Goal: Information Seeking & Learning: Check status

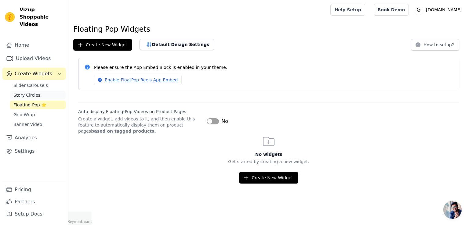
click at [25, 92] on span "Story Circles" at bounding box center [26, 95] width 27 height 6
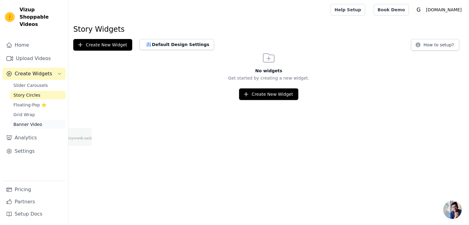
click at [36, 122] on span "Banner Video" at bounding box center [27, 125] width 29 height 6
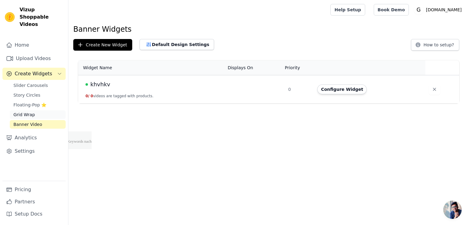
click at [19, 112] on span "Grid Wrap" at bounding box center [23, 115] width 21 height 6
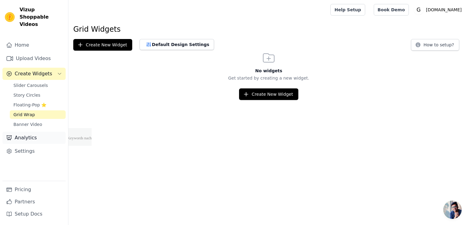
click at [20, 132] on link "Analytics" at bounding box center [33, 138] width 63 height 12
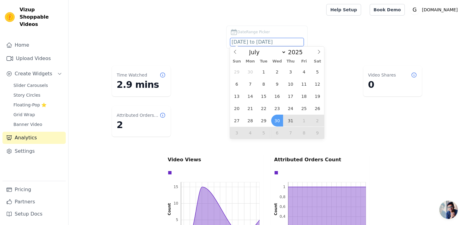
click at [242, 42] on input "[DATE] to [DATE]" at bounding box center [266, 42] width 73 height 8
click at [235, 52] on icon at bounding box center [235, 52] width 4 height 4
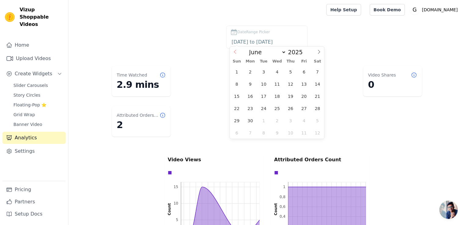
click at [235, 52] on icon at bounding box center [235, 52] width 4 height 4
select select "1"
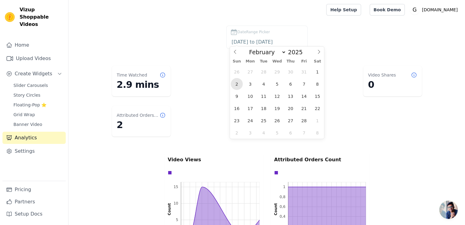
click at [235, 85] on span "2" at bounding box center [237, 84] width 12 height 12
type input "[DATE]"
click at [318, 49] on span at bounding box center [318, 52] width 10 height 10
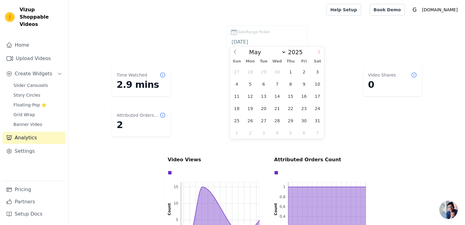
click at [318, 49] on span at bounding box center [318, 52] width 10 height 10
select select "6"
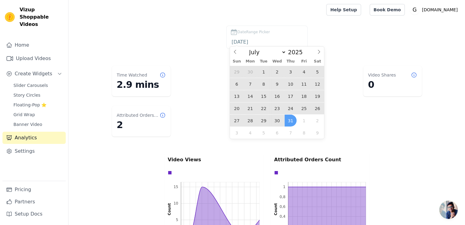
click at [286, 120] on span "31" at bounding box center [290, 121] width 12 height 12
type input "[DATE] to [DATE]"
